Goal: Task Accomplishment & Management: Manage account settings

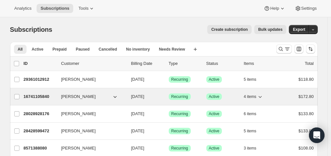
click at [28, 97] on p "16741105840" at bounding box center [40, 96] width 32 height 6
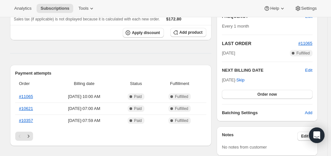
scroll to position [122, 0]
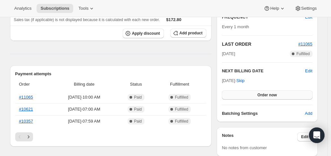
click at [259, 95] on span "Order now" at bounding box center [266, 94] width 19 height 5
drag, startPoint x: 259, startPoint y: 95, endPoint x: 257, endPoint y: 89, distance: 6.8
click at [257, 89] on div "[DATE] · Skip Click to confirm" at bounding box center [267, 88] width 90 height 22
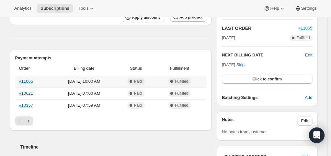
scroll to position [145, 0]
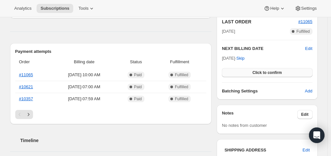
click at [274, 70] on span "Click to confirm" at bounding box center [266, 72] width 29 height 5
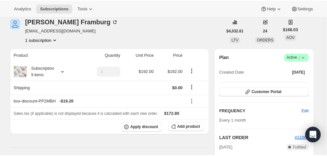
scroll to position [0, 0]
